Goal: Task Accomplishment & Management: Use online tool/utility

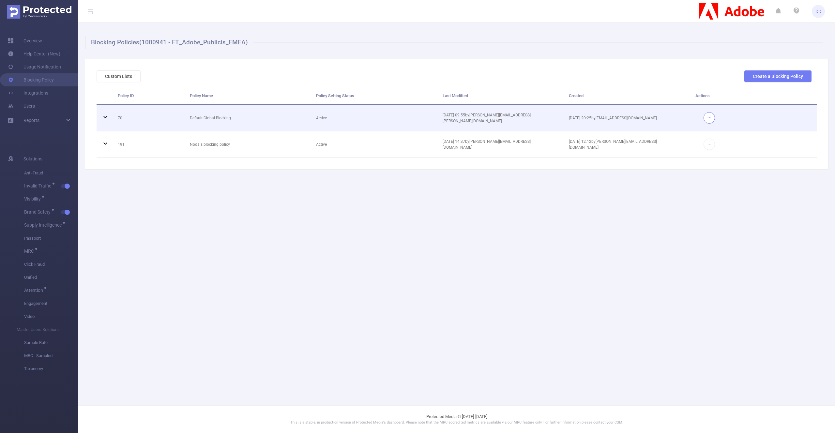
click at [709, 118] on button "button" at bounding box center [709, 117] width 11 height 11
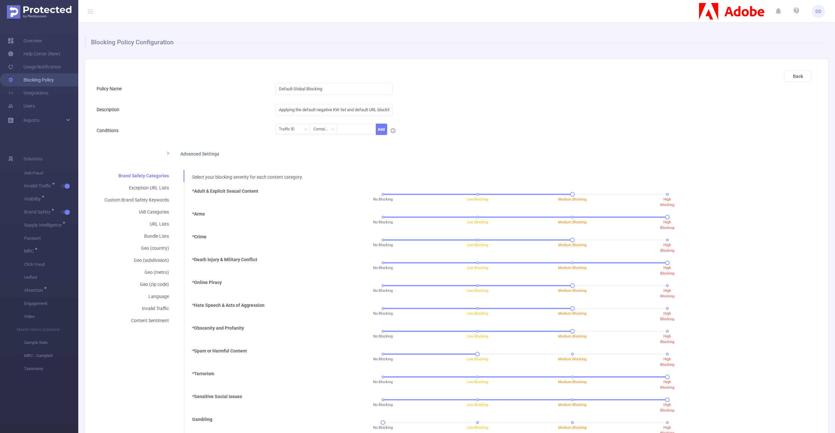
click at [38, 83] on link "Blocking Policy" at bounding box center [31, 79] width 46 height 13
click at [725, 16] on img at bounding box center [731, 11] width 65 height 17
click at [740, 13] on img at bounding box center [731, 11] width 65 height 17
click at [33, 79] on link "Blocking Policy" at bounding box center [31, 79] width 46 height 13
click at [42, 81] on link "Blocking Policy" at bounding box center [31, 79] width 46 height 13
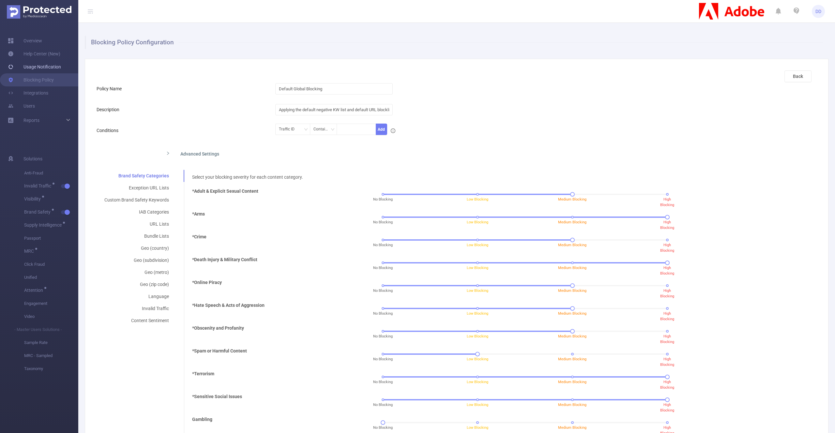
click at [46, 67] on link "Usage Notification" at bounding box center [34, 66] width 53 height 13
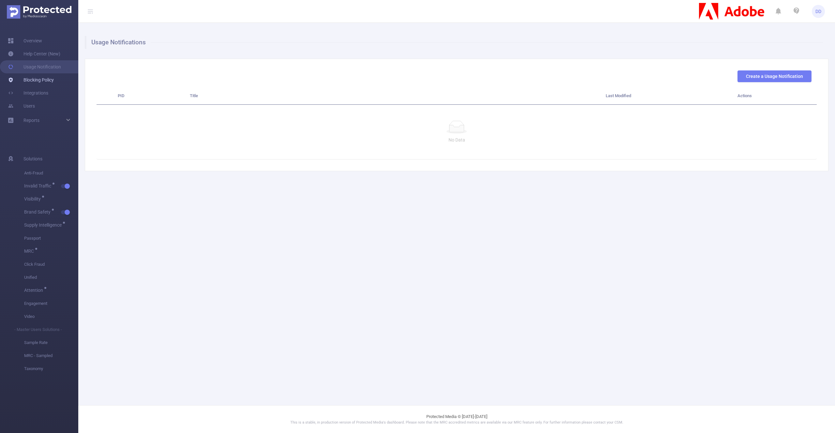
click at [42, 82] on link "Blocking Policy" at bounding box center [31, 79] width 46 height 13
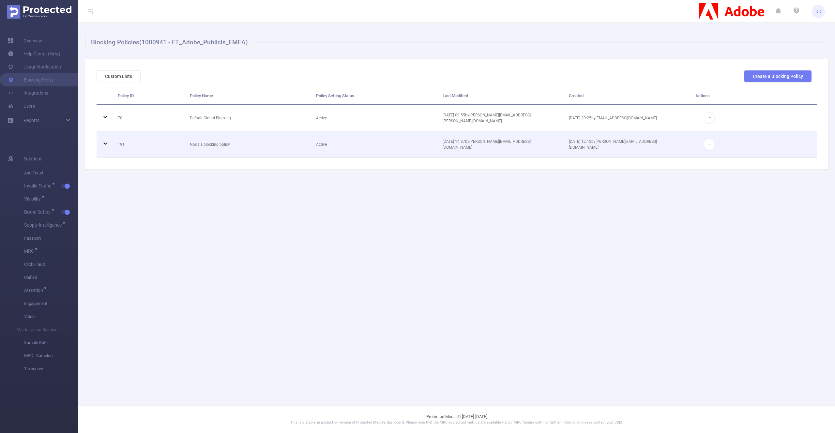
click at [104, 144] on icon at bounding box center [105, 144] width 8 height 8
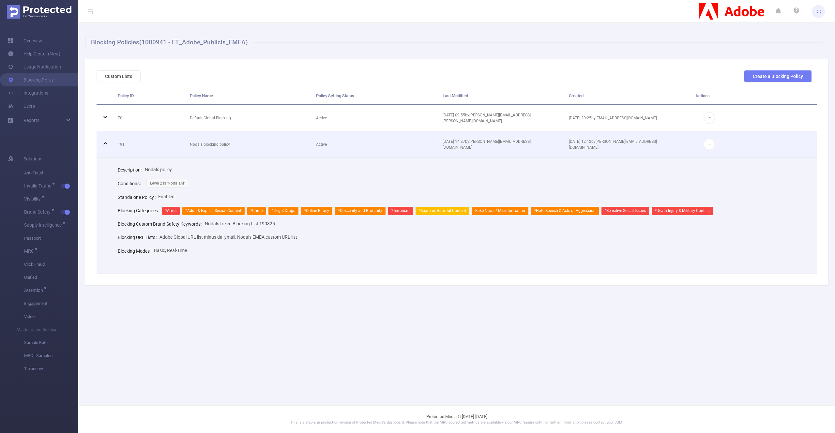
click at [104, 144] on icon at bounding box center [105, 144] width 8 height 8
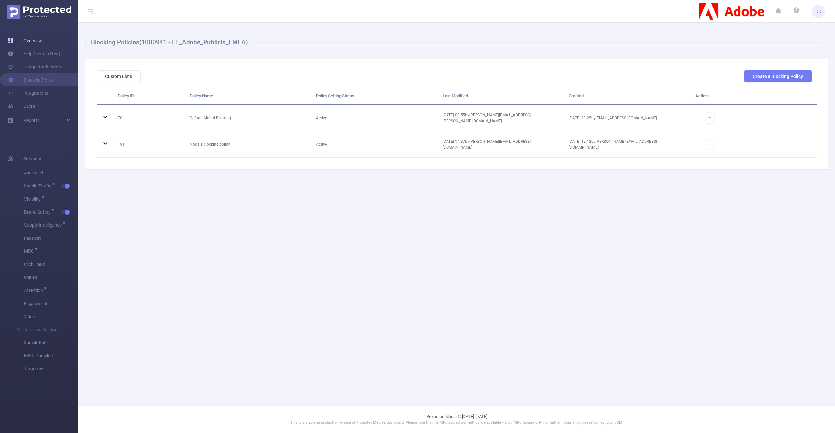
click at [42, 42] on link "Overview" at bounding box center [25, 40] width 34 height 13
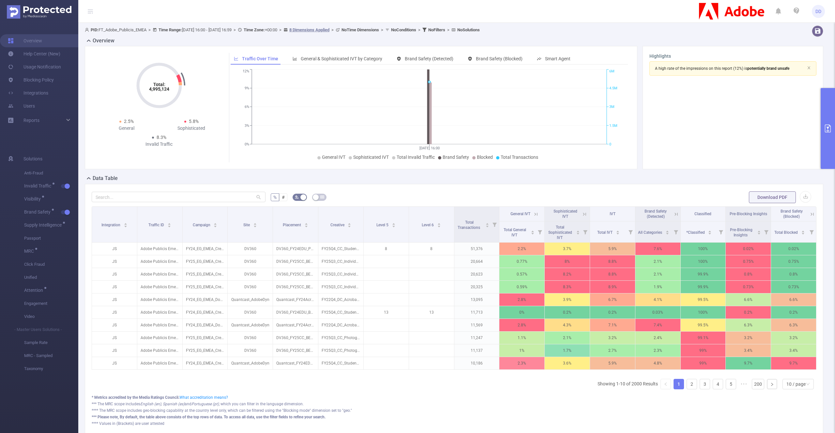
click at [832, 106] on button "primary" at bounding box center [828, 128] width 14 height 81
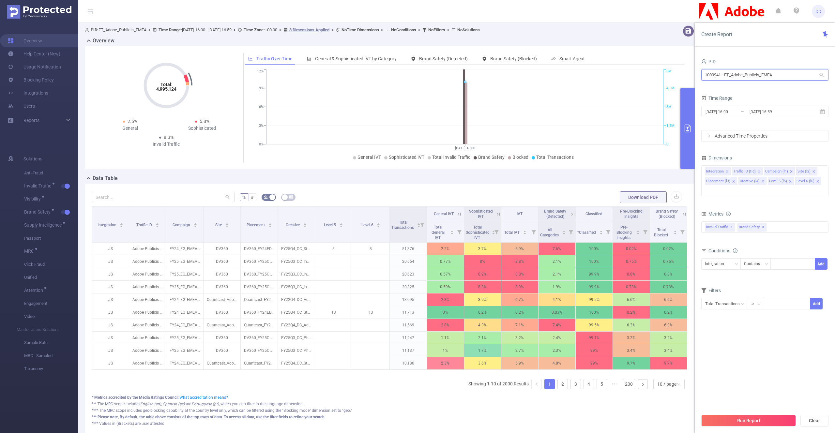
click at [732, 77] on input "1000941 - FT_Adobe_Publicis_EMEA" at bounding box center [765, 74] width 127 height 11
paste input "0"
type input "1000940"
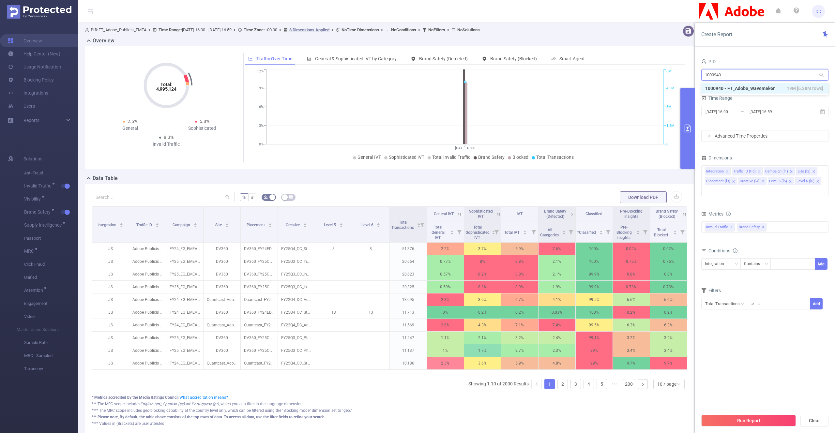
click at [735, 90] on li "1000940 - FT_Adobe_Wavemaker 19M [6.28M rows]" at bounding box center [765, 88] width 127 height 10
click at [751, 421] on button "Run Report" at bounding box center [749, 421] width 95 height 12
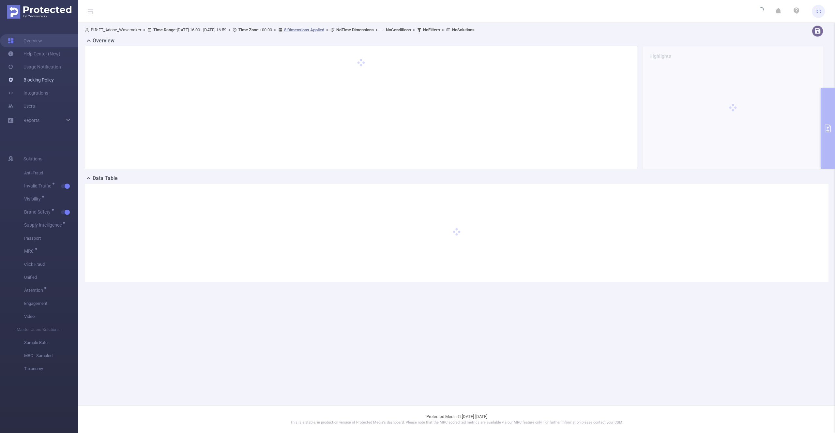
click at [48, 80] on link "Blocking Policy" at bounding box center [31, 79] width 46 height 13
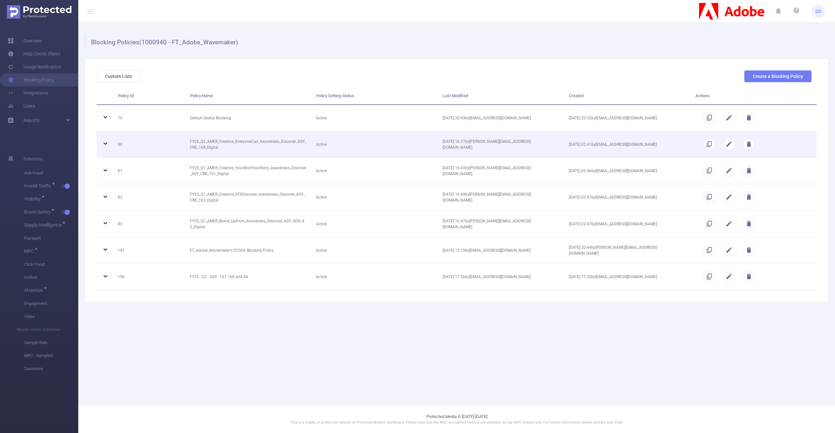
click at [107, 145] on icon at bounding box center [105, 144] width 8 height 8
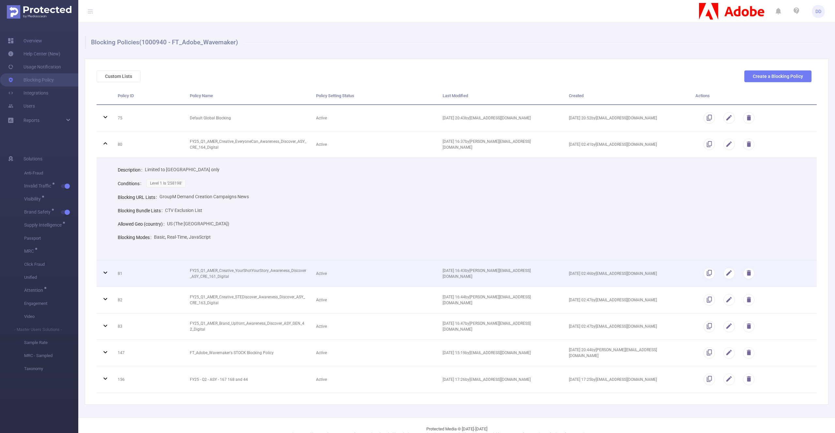
click at [106, 274] on icon at bounding box center [105, 273] width 8 height 8
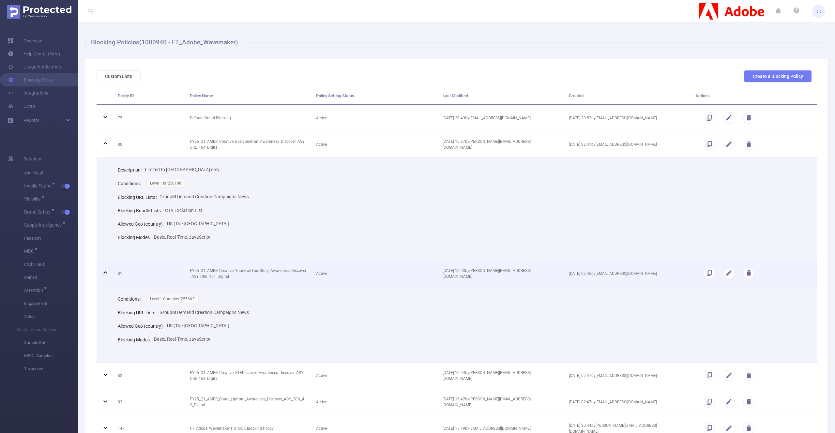
scroll to position [86, 0]
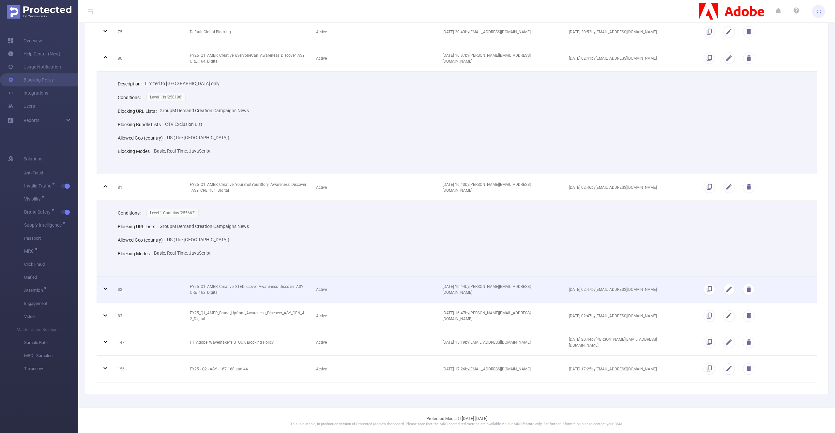
click at [106, 288] on icon at bounding box center [105, 289] width 4 height 2
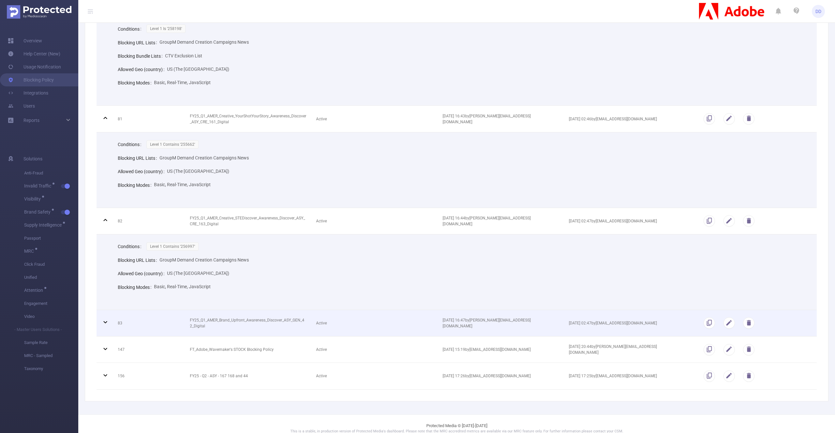
scroll to position [161, 0]
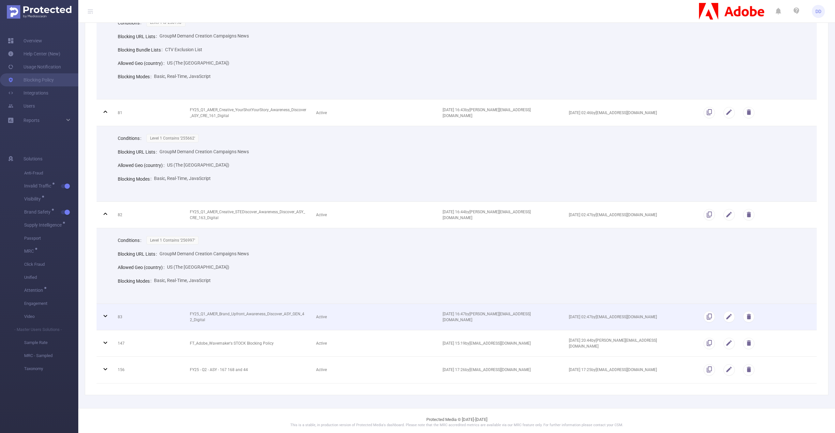
click at [104, 315] on icon at bounding box center [105, 316] width 8 height 8
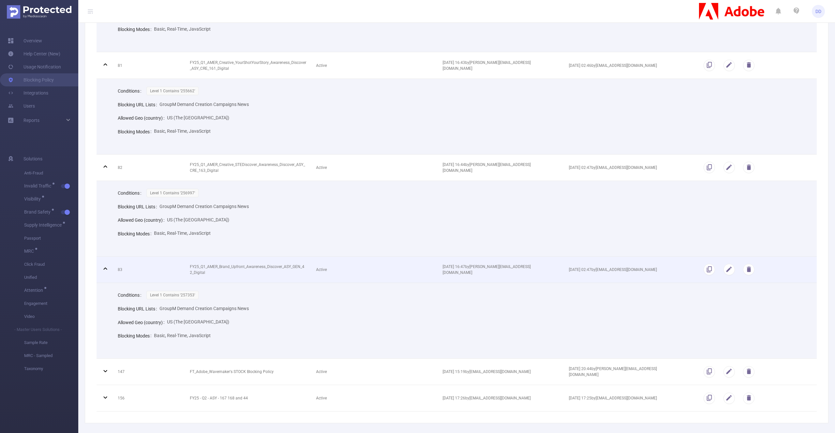
scroll to position [236, 0]
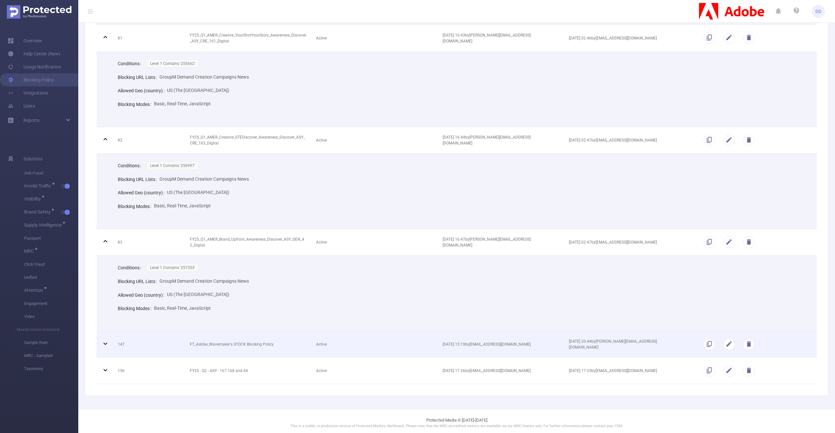
click at [106, 340] on icon at bounding box center [105, 344] width 8 height 8
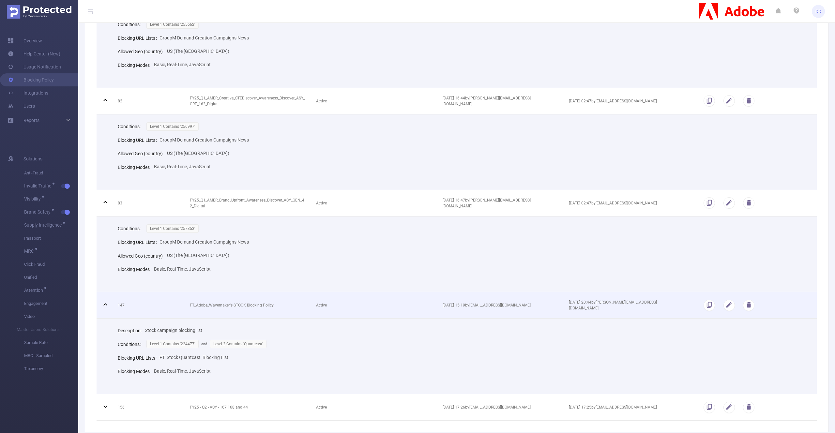
scroll to position [311, 0]
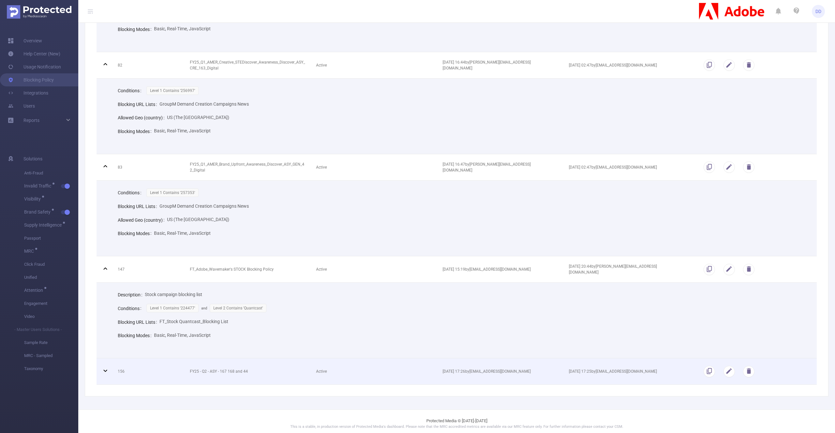
click at [107, 368] on icon at bounding box center [105, 371] width 8 height 8
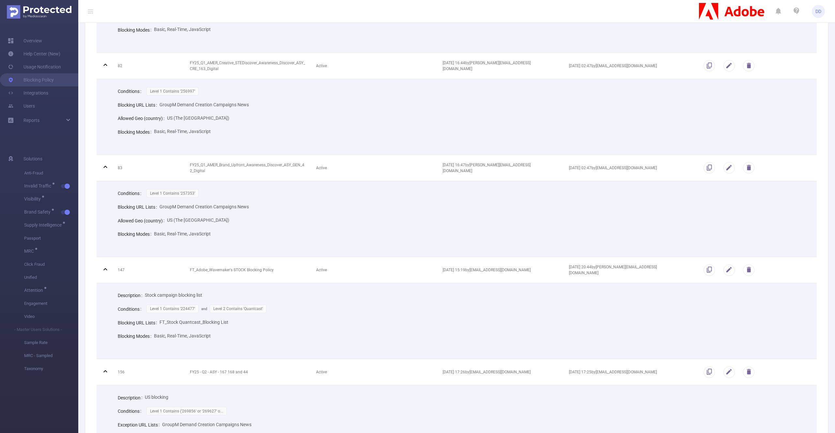
scroll to position [399, 0]
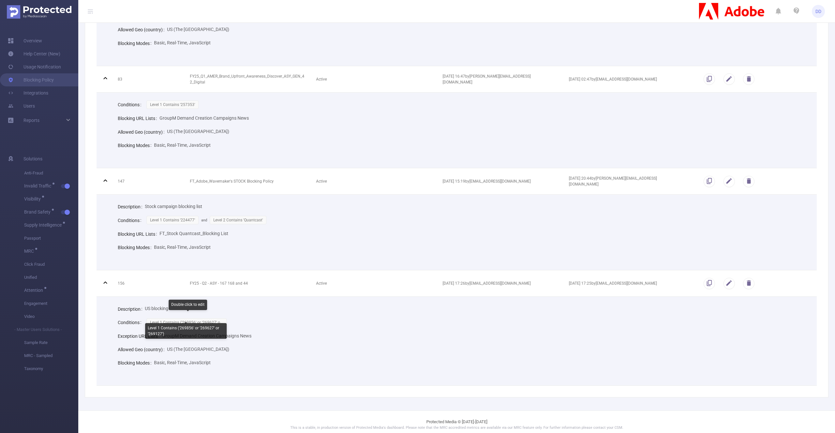
click at [208, 318] on span "Level 1 Contains ('269856' or '269627' o..." at bounding box center [187, 322] width 80 height 8
click at [368, 216] on div "Conditions Level 1 Contains '224477' and Level 2 Contains 'Quantcast'" at bounding box center [462, 220] width 689 height 14
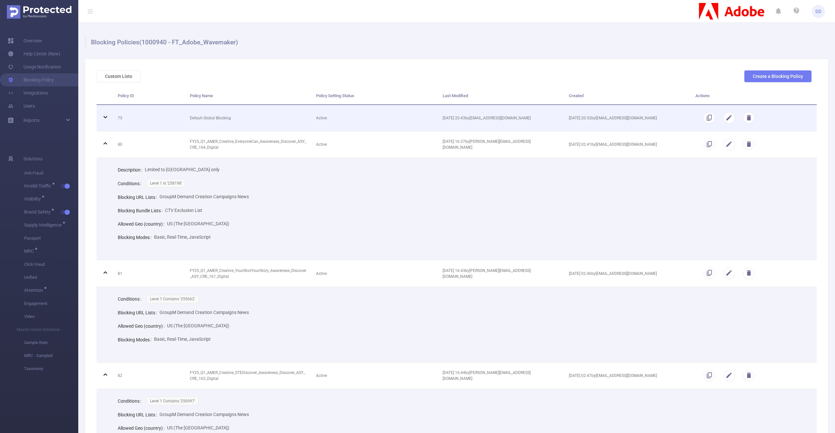
click at [242, 116] on td "Default Global Blocking" at bounding box center [248, 118] width 126 height 26
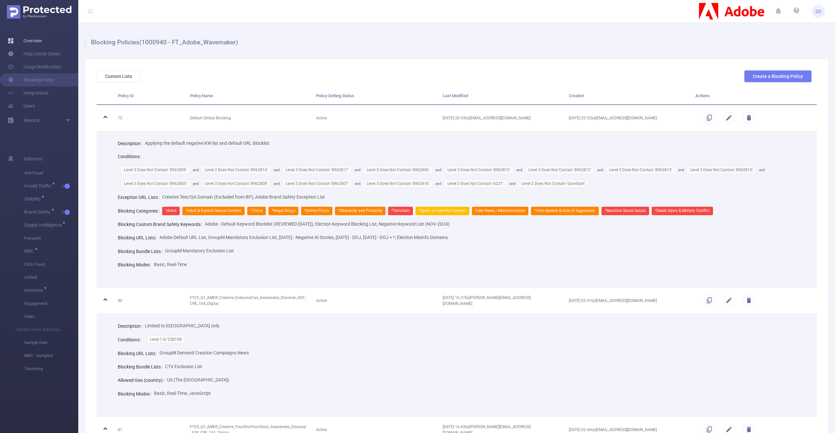
click at [32, 40] on link "Overview" at bounding box center [25, 40] width 34 height 13
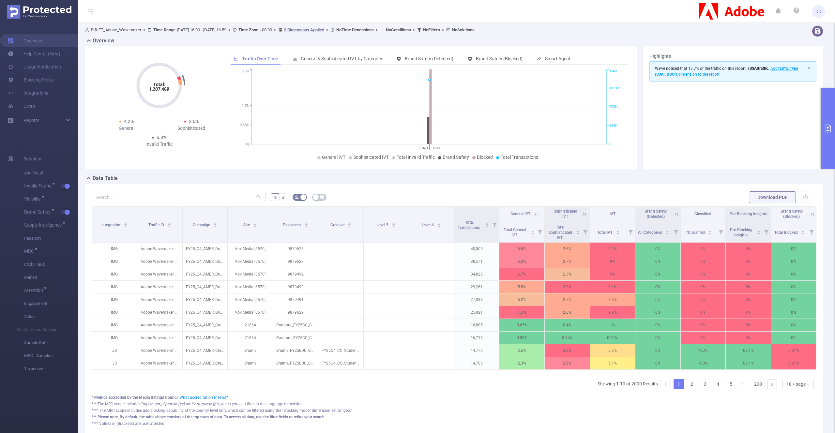
click at [829, 112] on button "primary" at bounding box center [828, 128] width 14 height 81
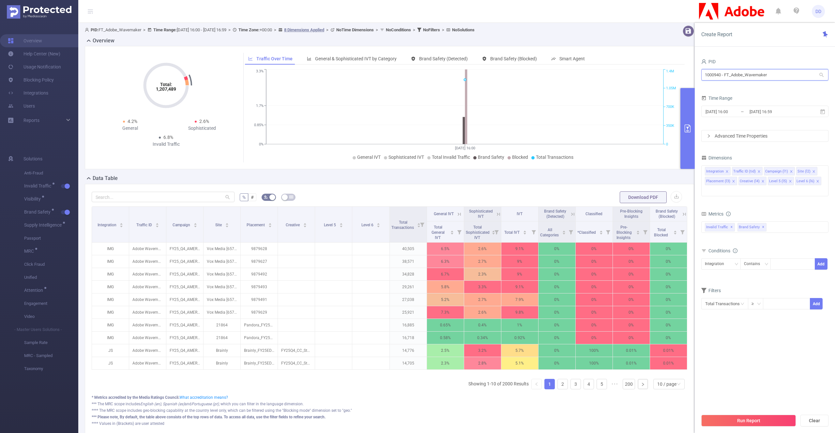
click at [752, 73] on input "1000940 - FT_Adobe_Wavemaker" at bounding box center [765, 74] width 127 height 11
type input "925"
click at [741, 93] on li "1000925 - FT_Adobe_InHouse 221M [64M rows]" at bounding box center [765, 88] width 127 height 10
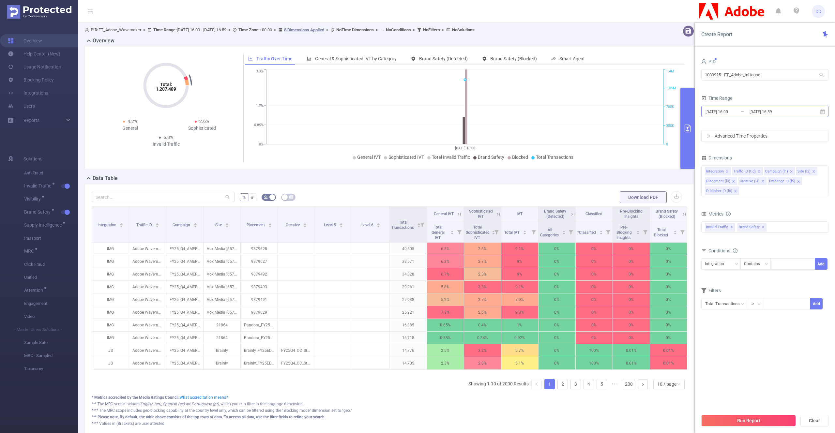
click at [737, 112] on input "[DATE] 16:00" at bounding box center [731, 111] width 53 height 9
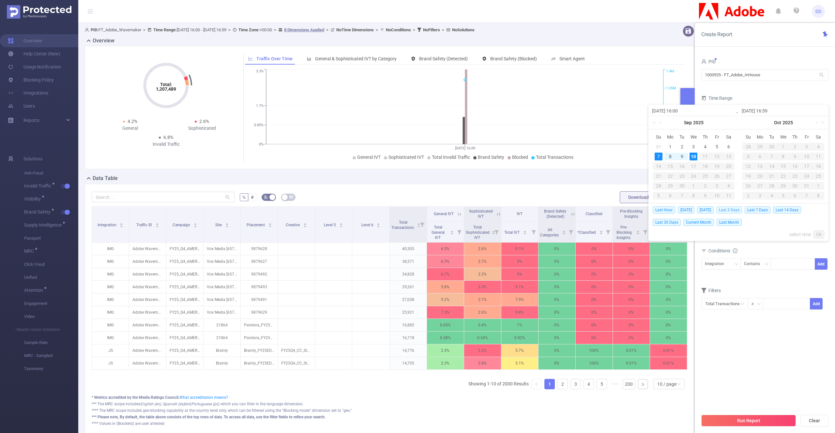
click at [734, 211] on span "Last 3 Days" at bounding box center [730, 210] width 26 height 7
type input "[DATE] 00:00"
type input "[DATE] 23:59"
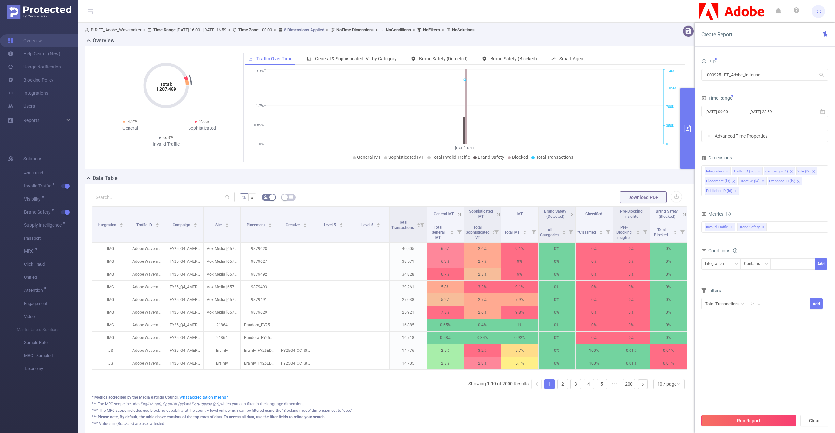
click at [727, 419] on button "Run Report" at bounding box center [749, 421] width 95 height 12
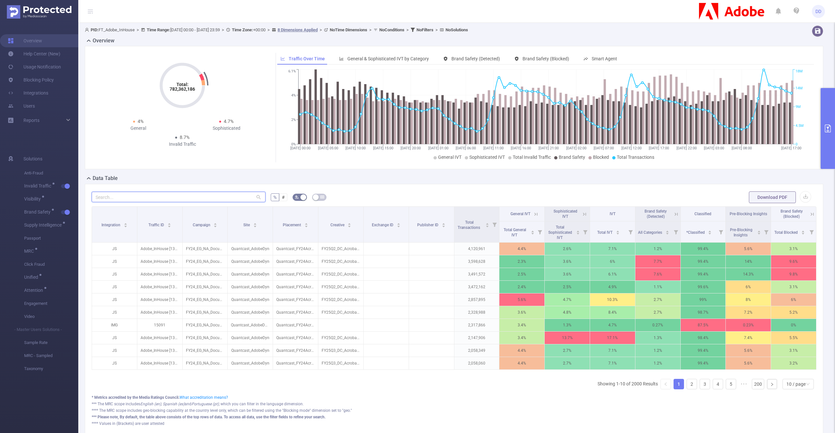
click at [239, 197] on input "text" at bounding box center [179, 197] width 174 height 10
paste input "4472354"
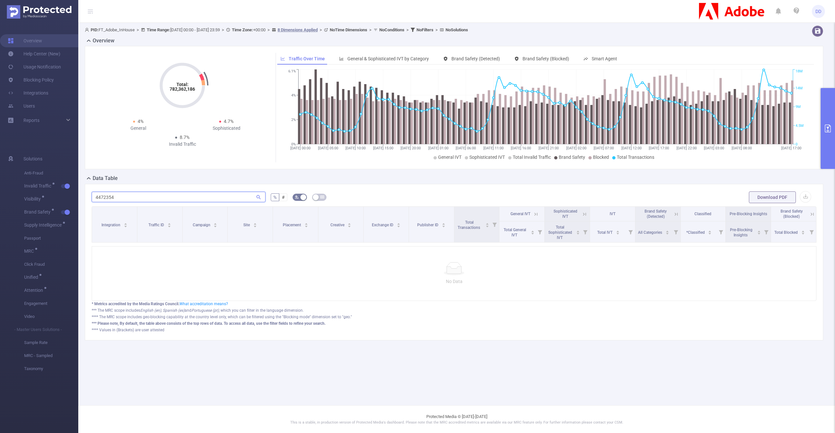
click at [161, 195] on input "4472354" at bounding box center [179, 197] width 174 height 10
paste input "7906548"
type input "7906548"
click at [820, 128] on div "Total: 782,362,186 Total: 782,362,186 4% General 4.7% Sophisticated 8.7% Invali…" at bounding box center [454, 107] width 739 height 123
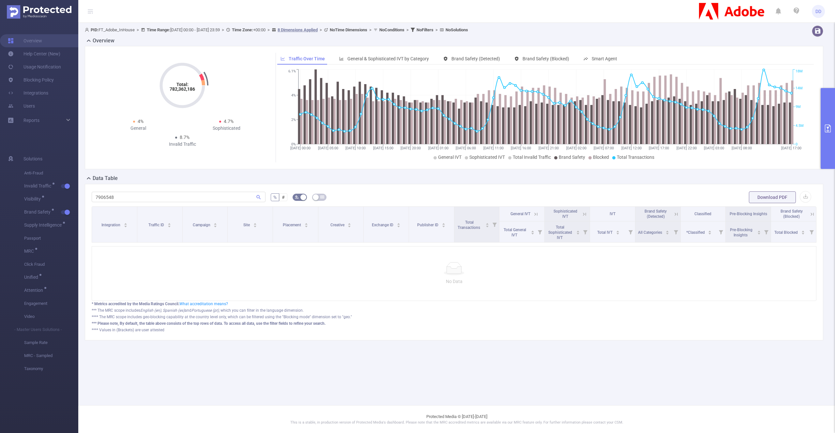
click at [823, 128] on button "primary" at bounding box center [828, 128] width 14 height 81
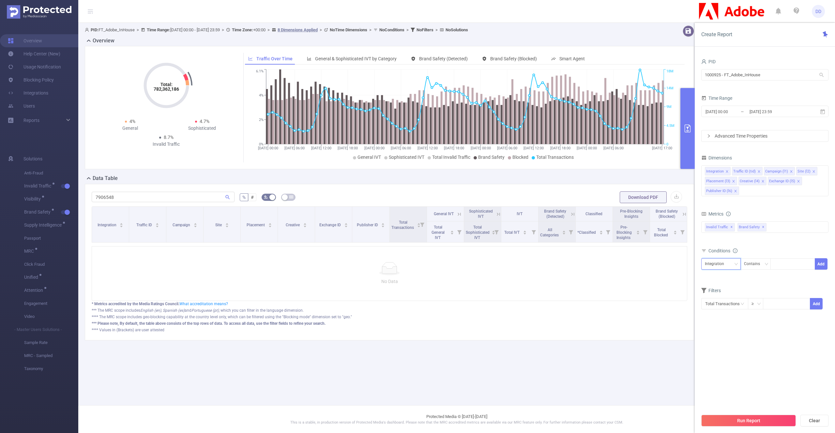
click at [730, 264] on div "Integration" at bounding box center [721, 264] width 32 height 11
click at [729, 289] on li "Traffic ID (tid)" at bounding box center [722, 288] width 41 height 10
click at [782, 270] on div "Traffic ID (tid) Contains Add" at bounding box center [765, 265] width 127 height 15
click at [754, 269] on div "Contains" at bounding box center [754, 264] width 21 height 11
click at [758, 288] on li "Is" at bounding box center [761, 288] width 43 height 10
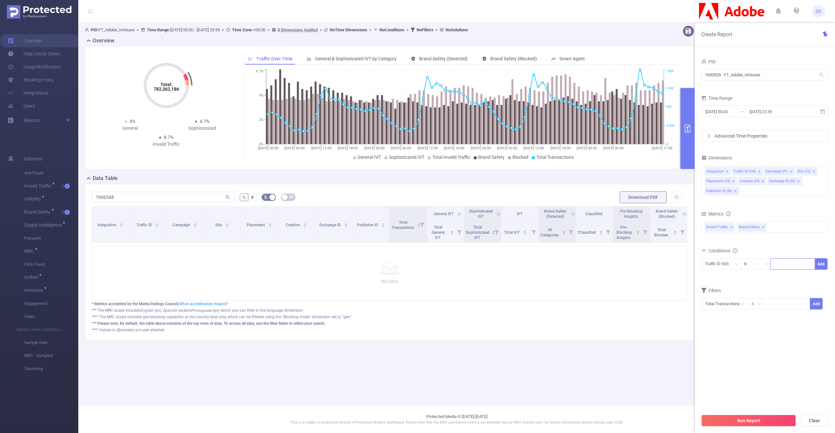
click at [789, 265] on div at bounding box center [793, 264] width 38 height 11
paste input "44"
type input "44"
click at [818, 263] on button "Add" at bounding box center [821, 263] width 13 height 11
click at [731, 419] on button "Run Report" at bounding box center [749, 421] width 95 height 12
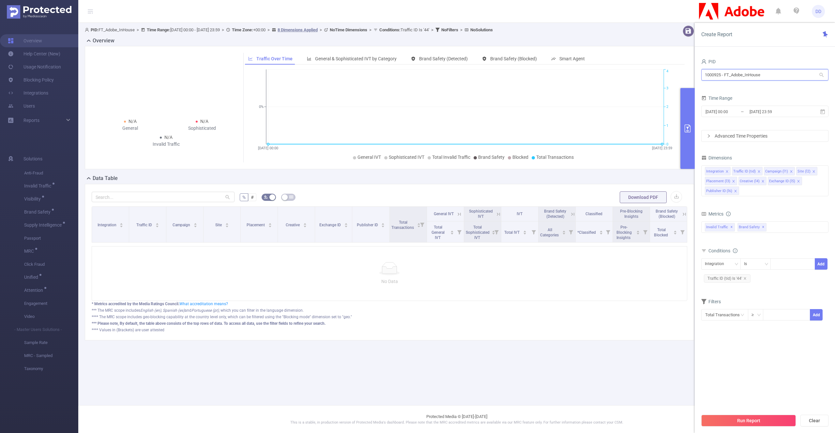
click at [763, 74] on input "1000925 - FT_Adobe_InHouse" at bounding box center [765, 74] width 127 height 11
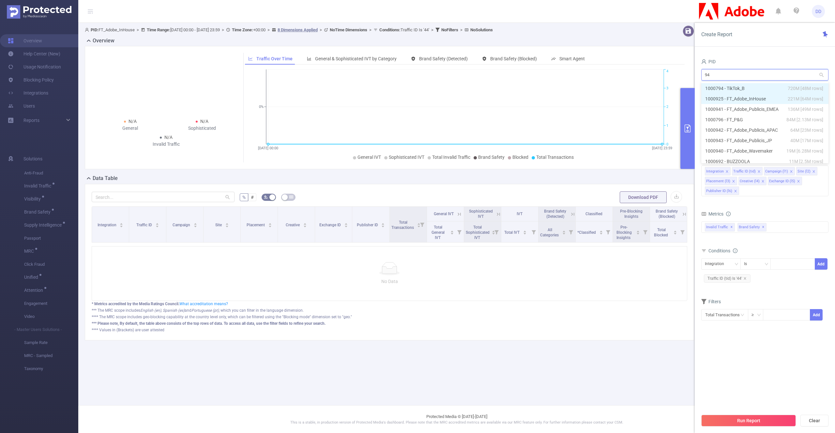
type input "941"
click at [752, 91] on li "1000941 - FT_Adobe_Publicis_EMEA 136M [49M rows]" at bounding box center [765, 88] width 127 height 10
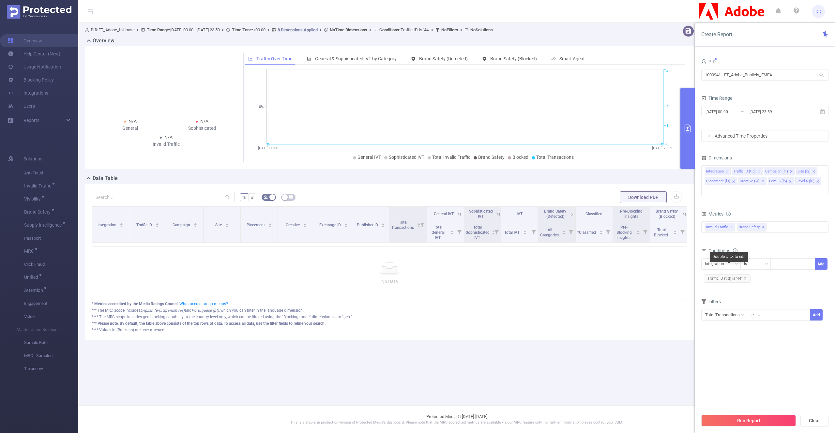
click at [745, 277] on icon "icon: close" at bounding box center [745, 278] width 3 height 3
click at [725, 259] on div "Integration" at bounding box center [717, 264] width 24 height 11
click at [720, 302] on li "Site (l2)" at bounding box center [721, 299] width 39 height 10
click at [792, 259] on div at bounding box center [793, 264] width 38 height 11
paste input "NodalsAi"
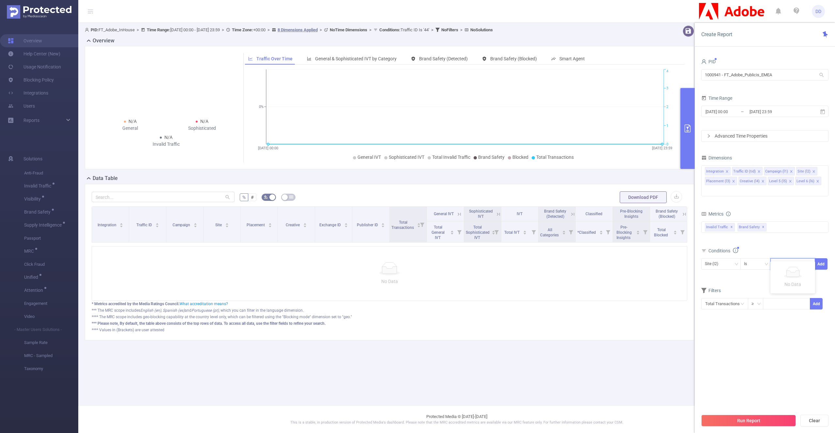
type input "NodalsAi"
click at [798, 273] on li "NodalsAi" at bounding box center [793, 268] width 45 height 10
click at [823, 258] on button "Add" at bounding box center [821, 263] width 13 height 11
click at [725, 420] on button "Run Report" at bounding box center [749, 421] width 95 height 12
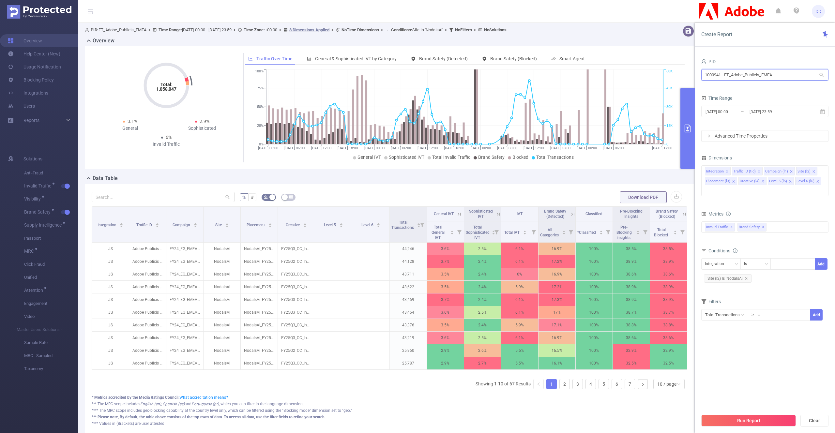
click at [745, 75] on input "1000941 - FT_Adobe_Publicis_EMEA" at bounding box center [765, 74] width 127 height 11
paste input "3"
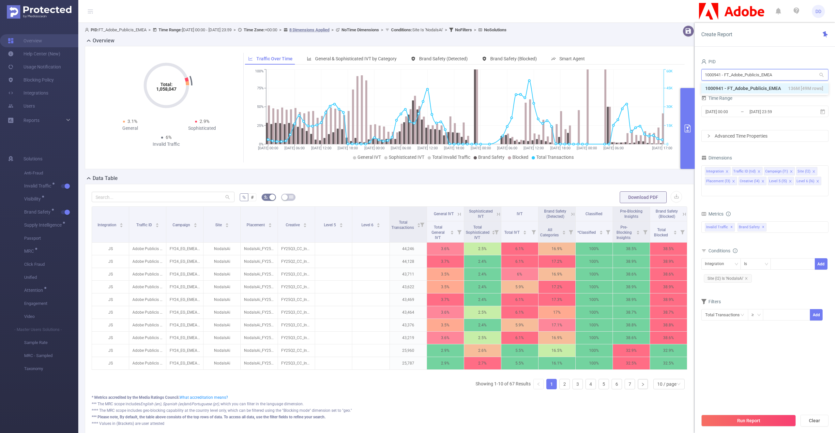
type input "1000943"
click at [743, 90] on li "1000943 - FT_Adobe_Publicis_JP 40M [17M rows]" at bounding box center [765, 88] width 127 height 10
click at [743, 416] on button "Run Report" at bounding box center [749, 421] width 95 height 12
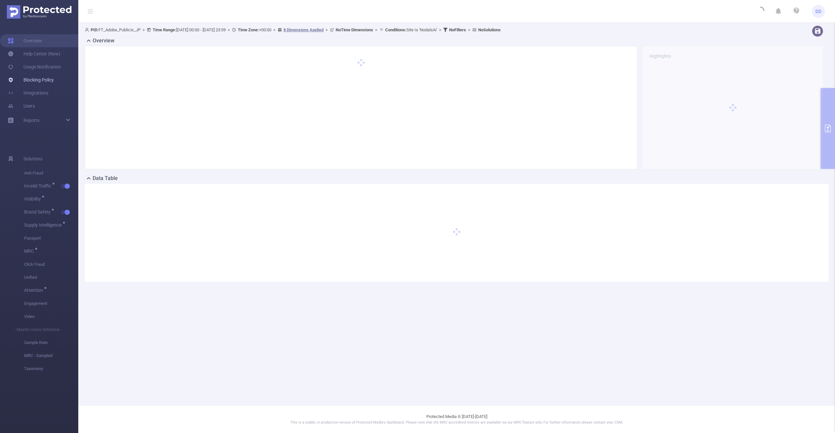
click at [37, 82] on link "Blocking Policy" at bounding box center [31, 79] width 46 height 13
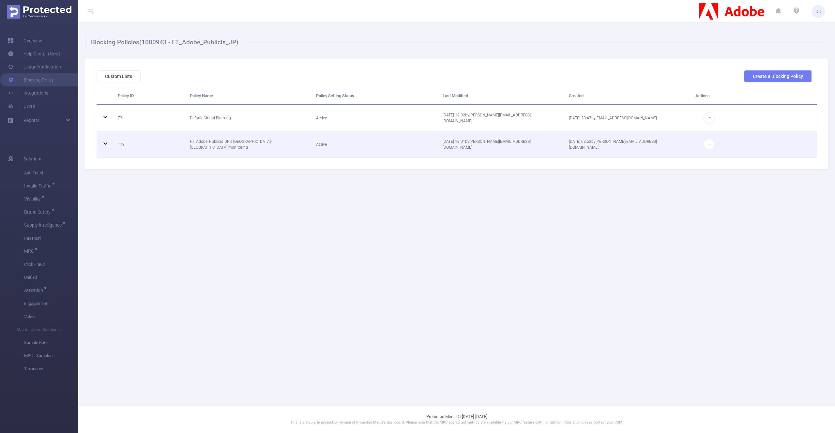
click at [104, 147] on icon at bounding box center [105, 144] width 8 height 8
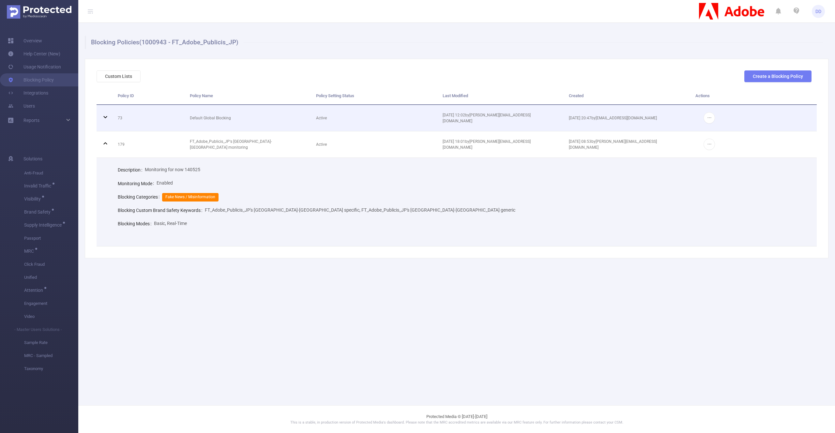
click at [103, 117] on icon at bounding box center [105, 117] width 8 height 8
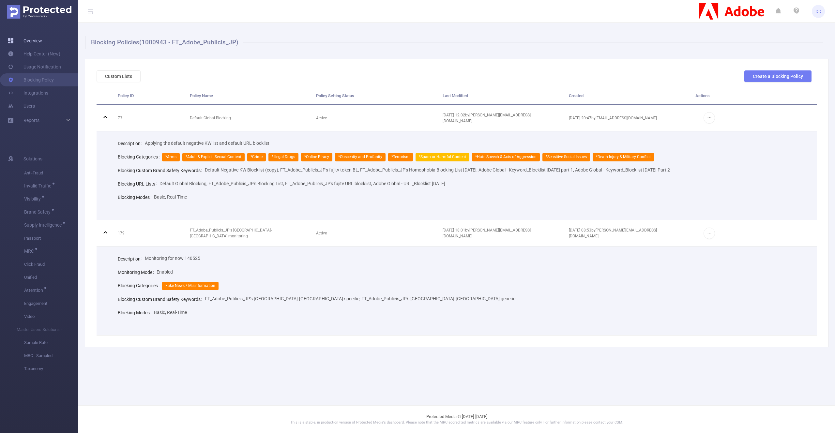
click at [42, 39] on link "Overview" at bounding box center [25, 40] width 34 height 13
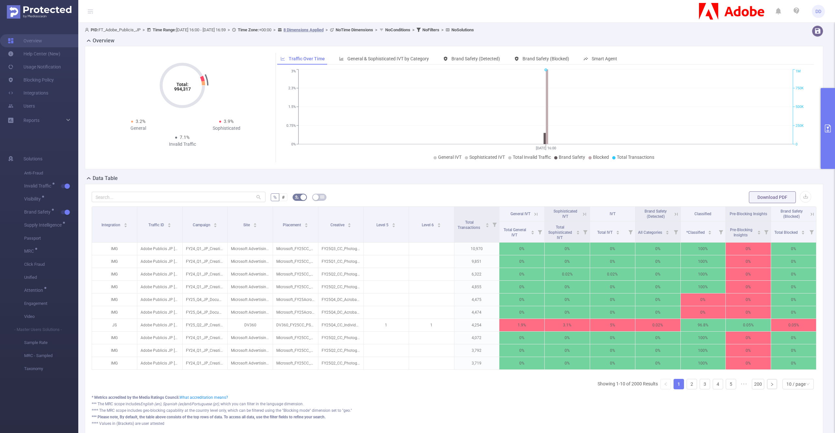
click at [823, 116] on button "primary" at bounding box center [828, 128] width 14 height 81
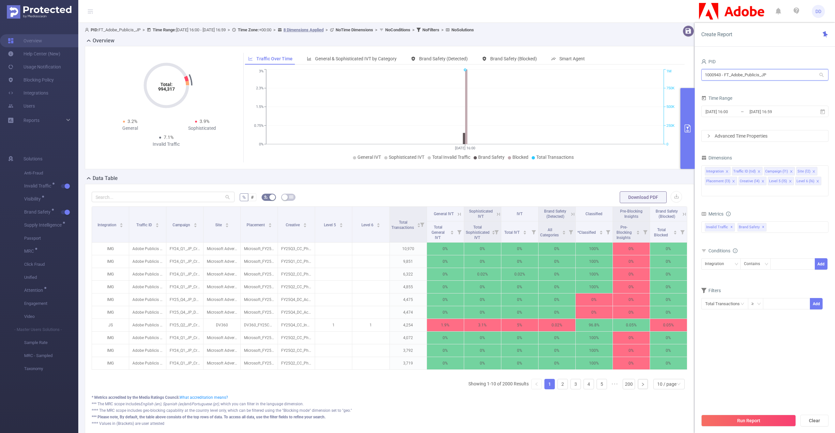
click at [742, 74] on input "1000943 - FT_Adobe_Publicis_JP" at bounding box center [765, 74] width 127 height 11
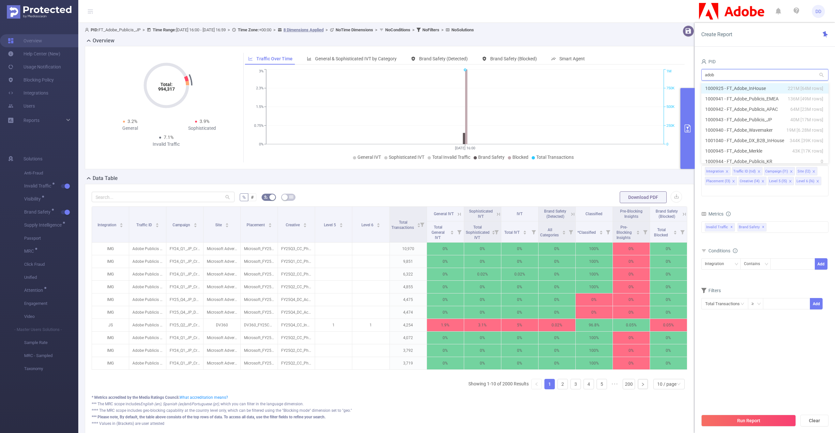
type input "adobe"
click at [755, 85] on li "1000925 - FT_Adobe_InHouse 221M [64M rows]" at bounding box center [765, 88] width 127 height 10
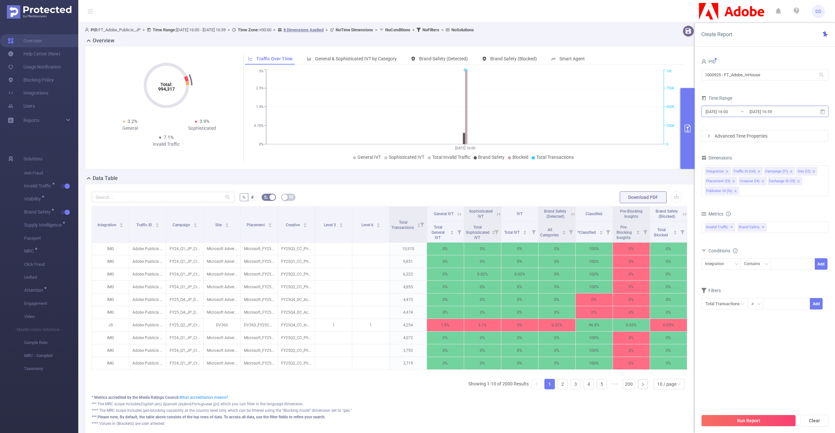
click at [788, 113] on input "[DATE] 16:59" at bounding box center [775, 111] width 53 height 9
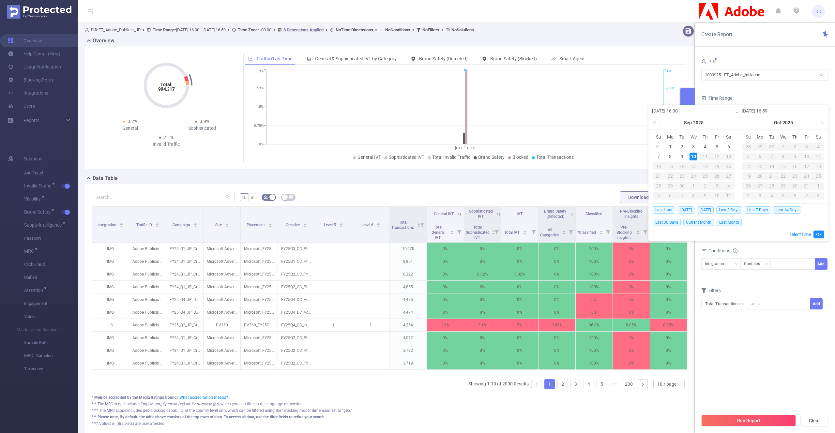
click at [660, 214] on div "Last Hour [DATE] [DATE] Last 3 Days Last 7 Days Last 14 Days Last 30 Days Curre…" at bounding box center [739, 216] width 172 height 25
click at [660, 212] on span "Last Hour" at bounding box center [664, 210] width 23 height 7
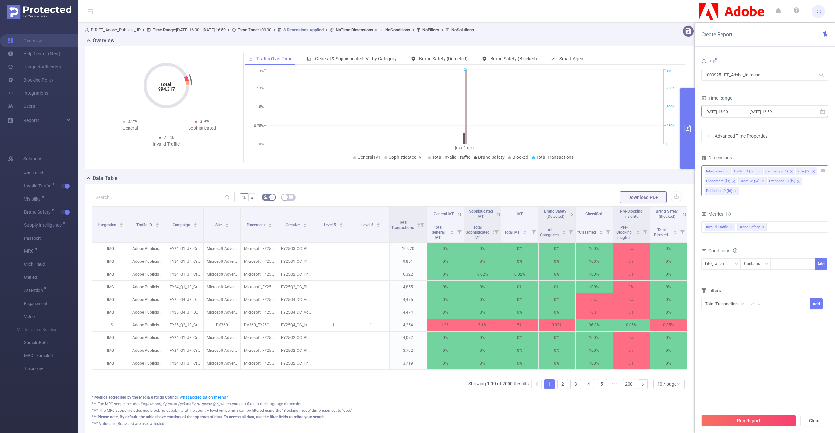
click at [728, 172] on icon "icon: close" at bounding box center [727, 171] width 3 height 3
click at [728, 172] on div "Integration Traffic ID (tid) Campaign (l1) Site (l2) Placement (l3) Creative (l…" at bounding box center [765, 171] width 120 height 11
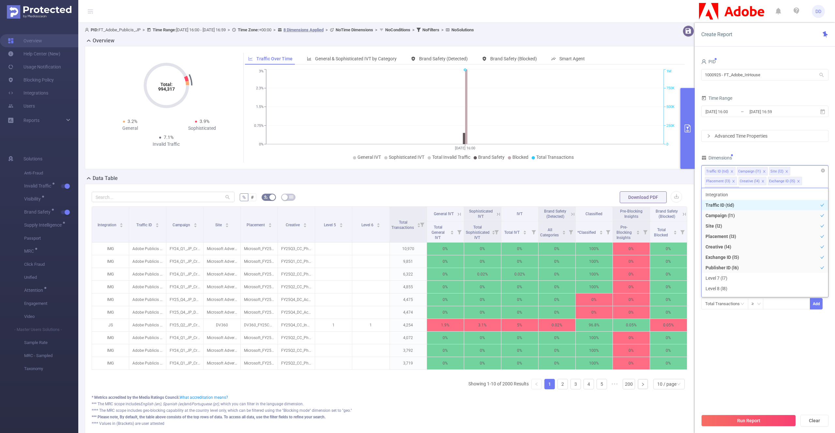
click at [728, 172] on div "Traffic ID (tid)" at bounding box center [717, 171] width 23 height 8
click at [731, 171] on icon "icon: close" at bounding box center [732, 171] width 3 height 3
click at [730, 171] on div "Placement (l3)" at bounding box center [741, 171] width 24 height 8
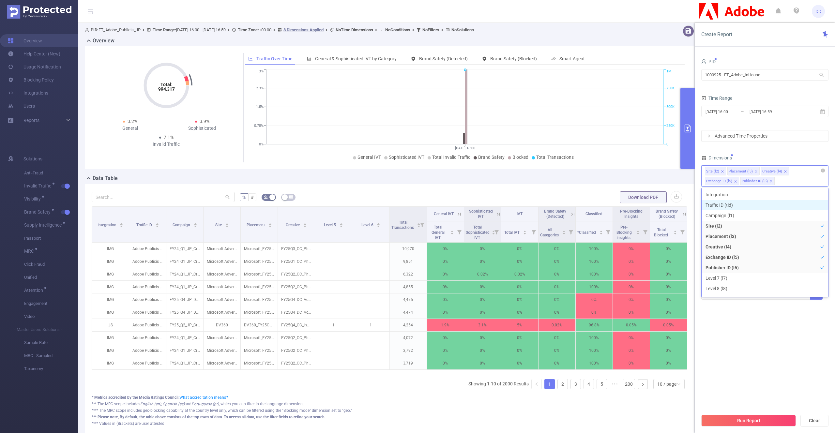
click at [719, 171] on li "Site (l2)" at bounding box center [715, 171] width 21 height 8
click at [722, 171] on icon "icon: close" at bounding box center [722, 171] width 2 height 2
click at [732, 171] on icon "icon: close" at bounding box center [733, 171] width 3 height 3
click at [728, 171] on icon "icon: close" at bounding box center [729, 171] width 3 height 3
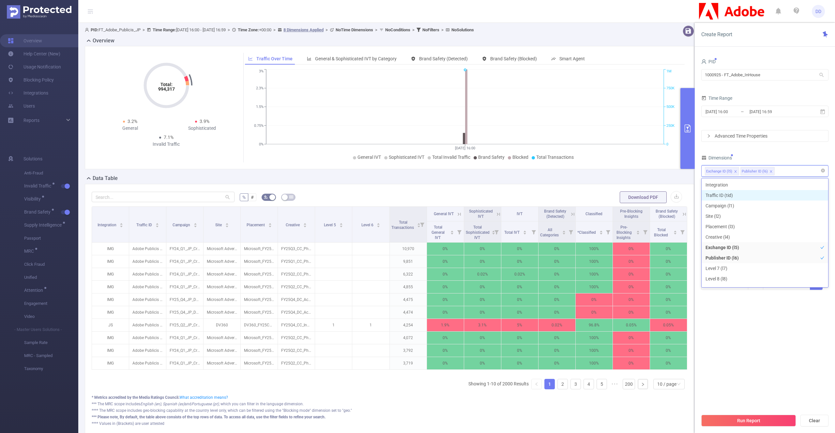
click at [736, 171] on icon "icon: close" at bounding box center [735, 171] width 3 height 3
click at [735, 171] on icon "icon: close" at bounding box center [735, 171] width 3 height 3
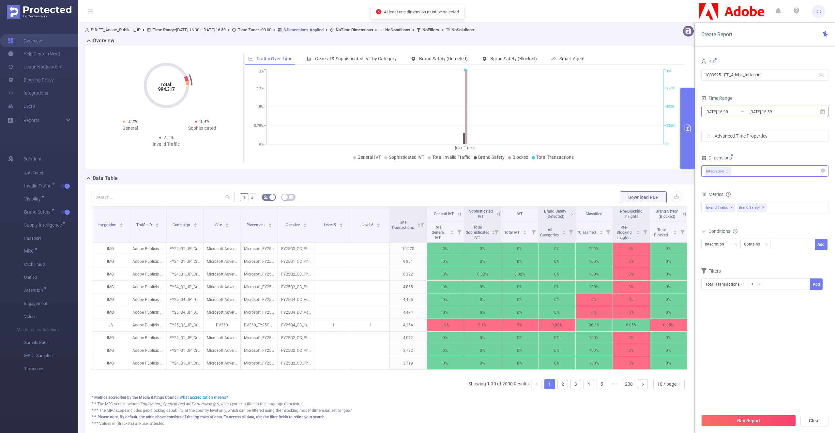
click at [729, 112] on input "[DATE] 16:00" at bounding box center [731, 111] width 53 height 9
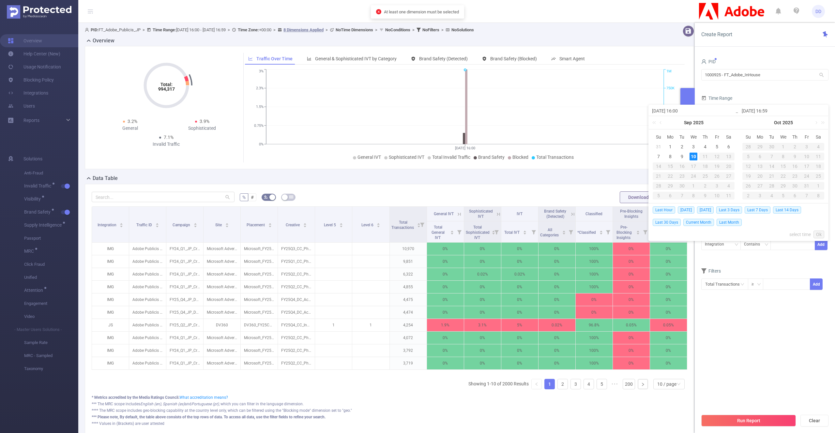
click at [682, 112] on input "[DATE] 16:00" at bounding box center [693, 111] width 83 height 8
type input "[DATE] 1:00"
type input "[DATE] 12:00"
click at [819, 234] on link "Ok" at bounding box center [819, 235] width 11 height 8
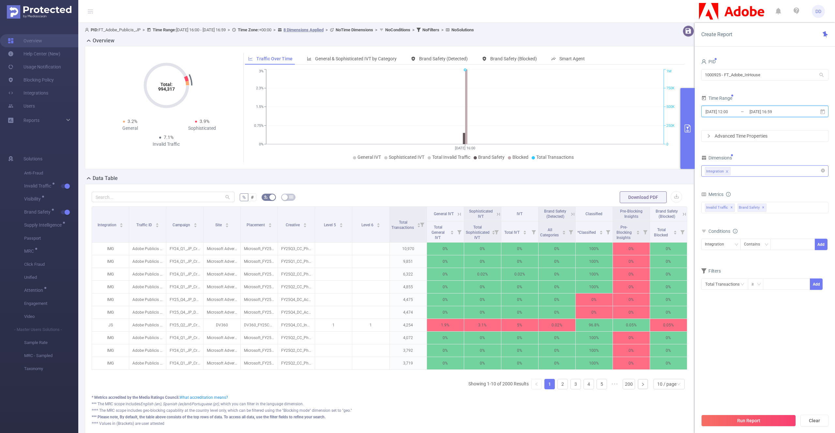
click at [730, 173] on li "Integration" at bounding box center [718, 171] width 26 height 8
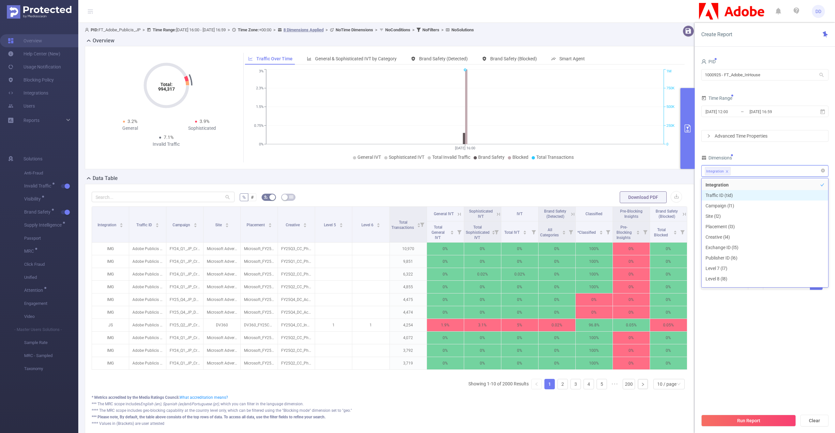
click at [728, 172] on icon "icon: close" at bounding box center [727, 171] width 3 height 3
click at [738, 174] on div at bounding box center [765, 171] width 120 height 11
click at [740, 202] on li "Host" at bounding box center [765, 201] width 127 height 10
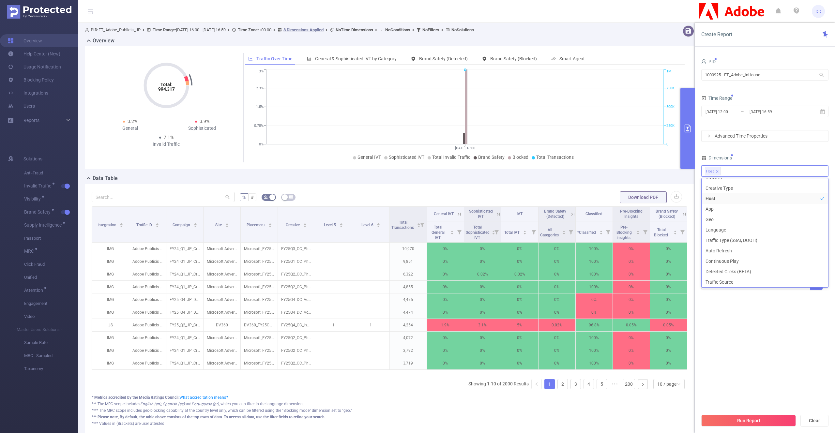
click at [746, 324] on section "PID 1000925 - FT_Adobe_InHouse 1000925 - FT_Adobe_InHouse Time Range [DATE] 12:…" at bounding box center [765, 233] width 127 height 353
click at [762, 207] on span "✕" at bounding box center [763, 208] width 3 height 8
click at [741, 211] on div "Invalid Traffic ✕" at bounding box center [765, 207] width 127 height 11
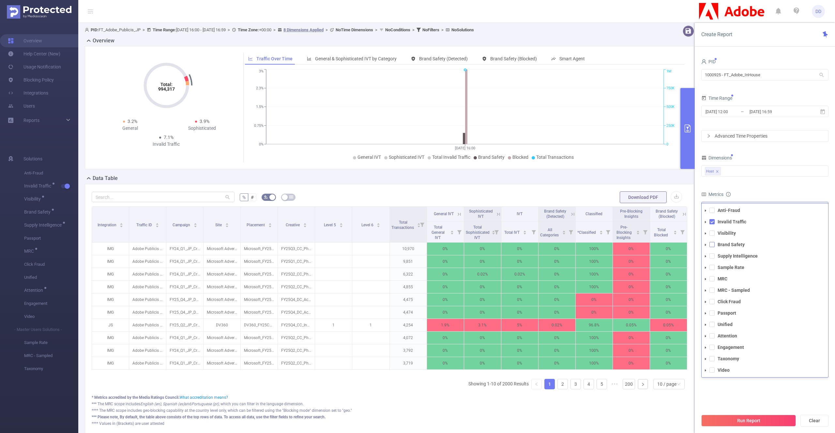
click at [711, 247] on span at bounding box center [712, 244] width 5 height 5
click at [725, 391] on section "PID 1000925 - FT_Adobe_InHouse 1000925 - FT_Adobe_InHouse Time Range [DATE] 12:…" at bounding box center [765, 233] width 127 height 353
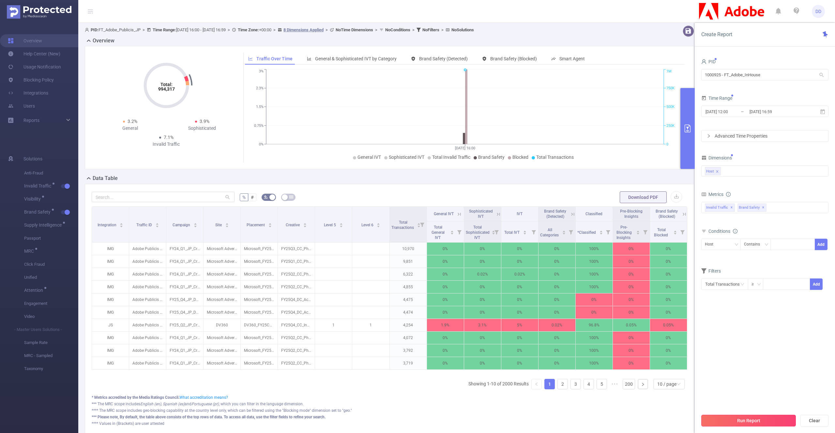
click at [729, 421] on button "Run Report" at bounding box center [749, 421] width 95 height 12
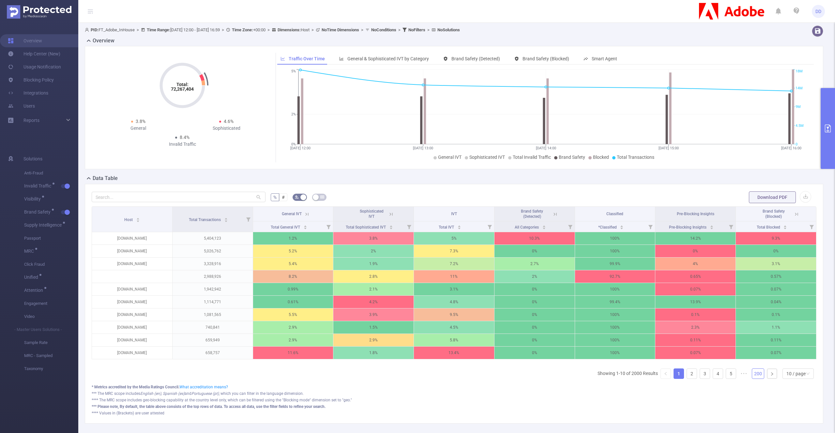
click at [761, 373] on link "200" at bounding box center [758, 374] width 12 height 10
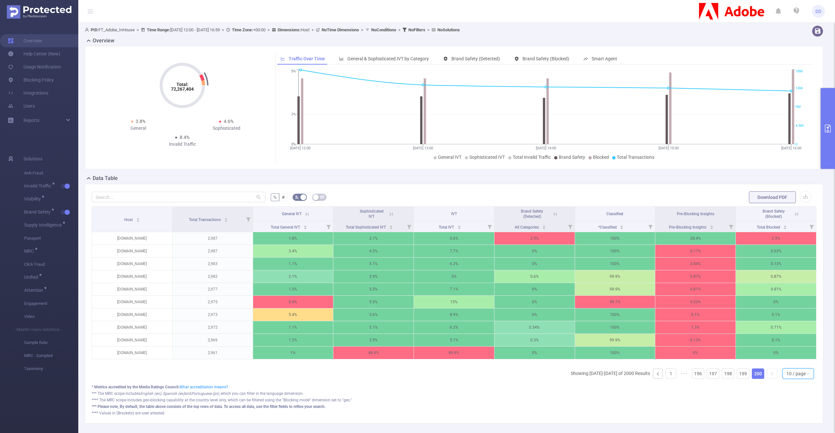
click at [793, 374] on div "10 / page" at bounding box center [796, 374] width 19 height 10
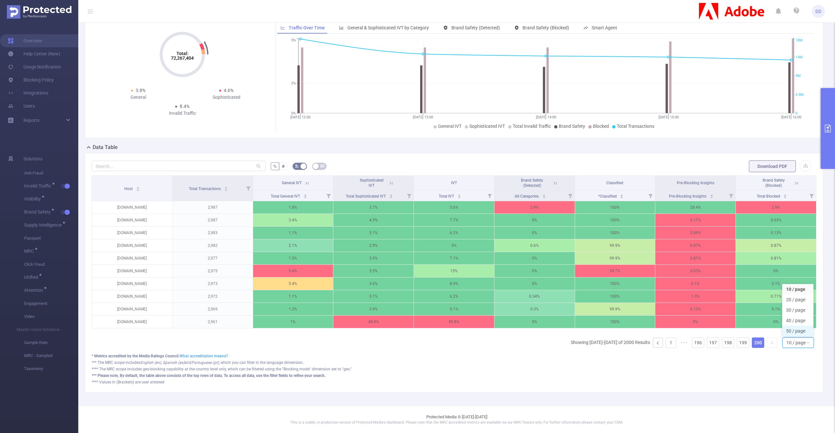
click at [796, 332] on li "50 / page" at bounding box center [797, 331] width 31 height 10
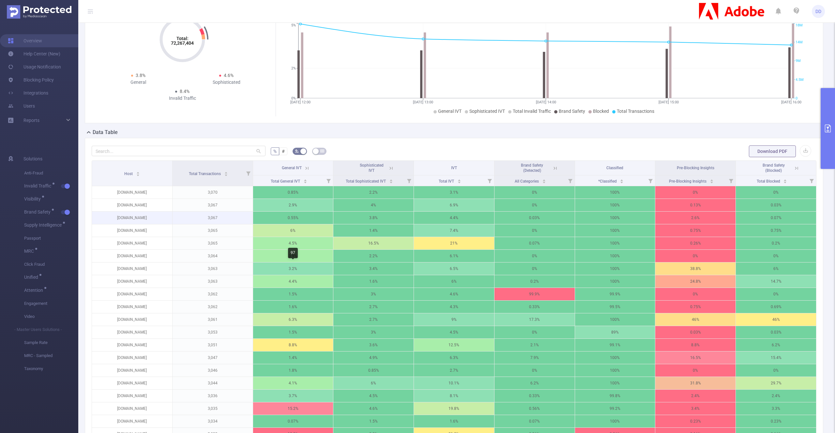
scroll to position [47, 0]
